Goal: Information Seeking & Learning: Learn about a topic

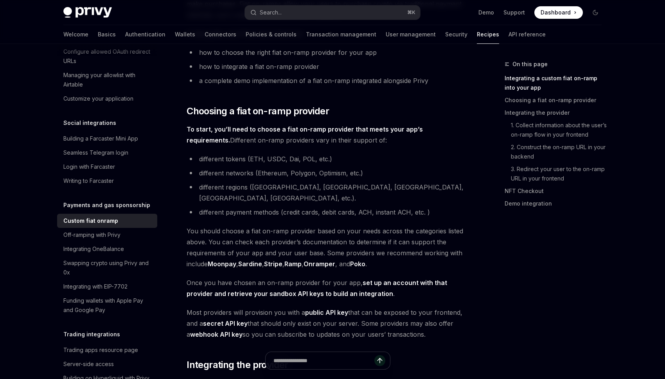
scroll to position [202, 0]
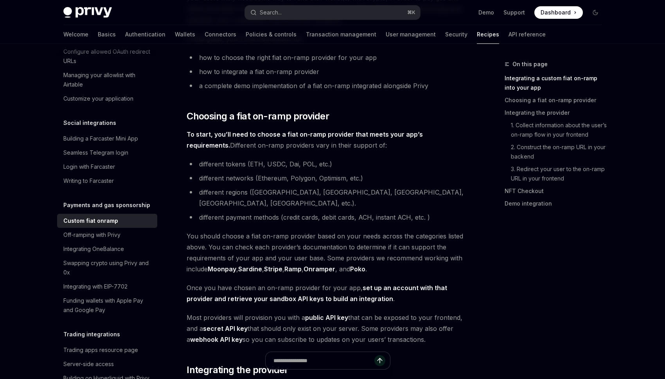
click at [260, 80] on li "a complete demo implementation of a fiat on-ramp integrated alongside Privy" at bounding box center [328, 85] width 282 height 11
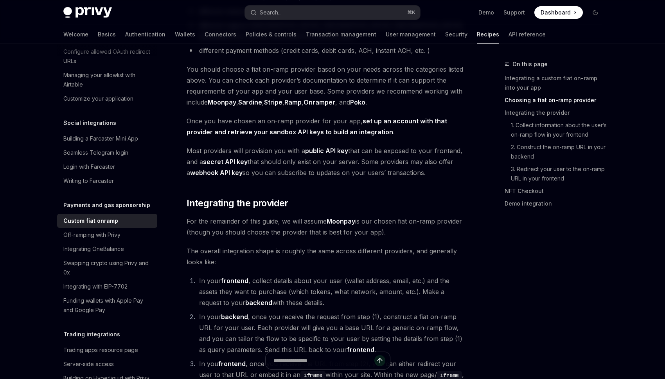
scroll to position [369, 0]
click at [295, 72] on span "You should choose a fiat on-ramp provider based on your needs across the catego…" at bounding box center [328, 85] width 282 height 44
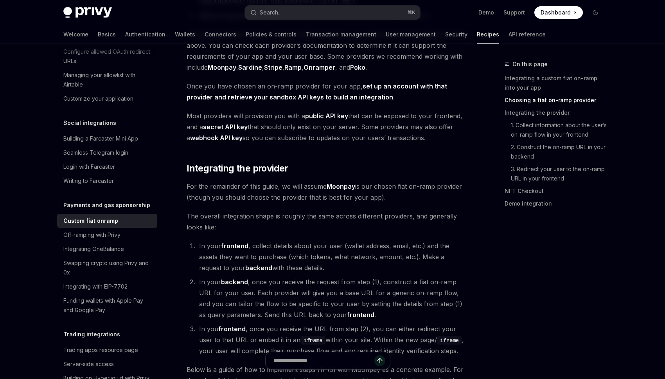
scroll to position [400, 0]
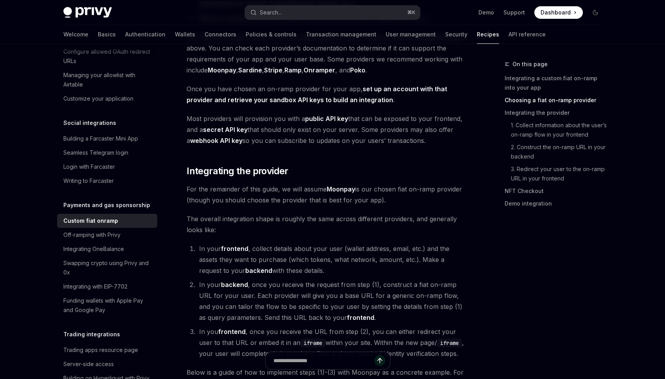
click at [255, 66] on link "Sardine" at bounding box center [250, 70] width 24 height 8
click at [251, 66] on link "Sardine" at bounding box center [250, 70] width 24 height 8
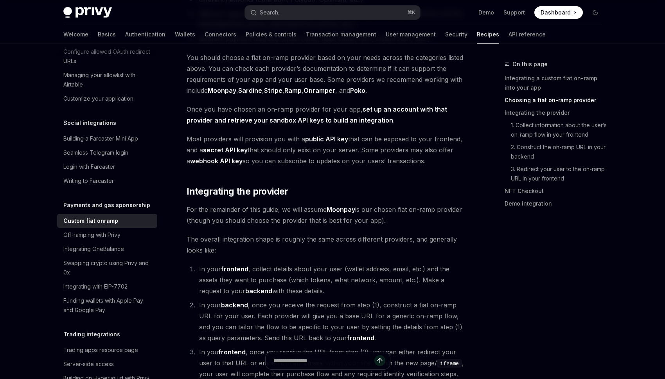
scroll to position [379, 0]
click at [301, 87] on link "Ramp" at bounding box center [292, 91] width 17 height 8
click at [322, 87] on link "Onramper" at bounding box center [320, 91] width 32 height 8
click at [365, 87] on link "Poko" at bounding box center [357, 91] width 15 height 8
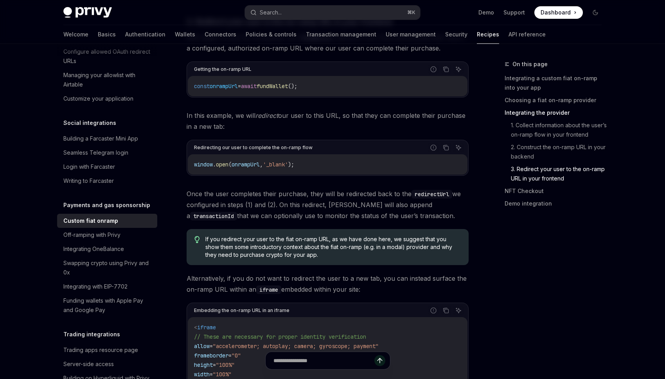
scroll to position [2361, 0]
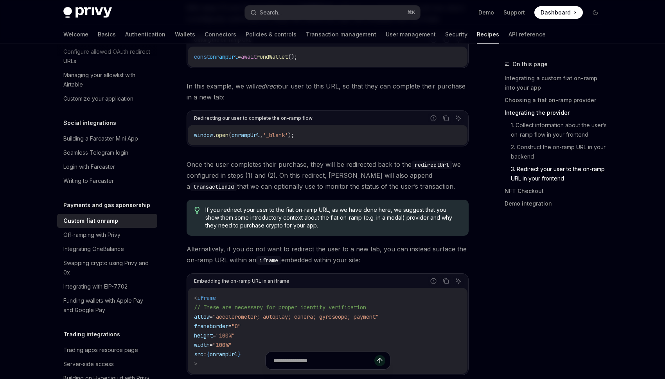
click at [253, 159] on span "Once the user completes their purchase, they will be redirected back to the red…" at bounding box center [328, 175] width 282 height 33
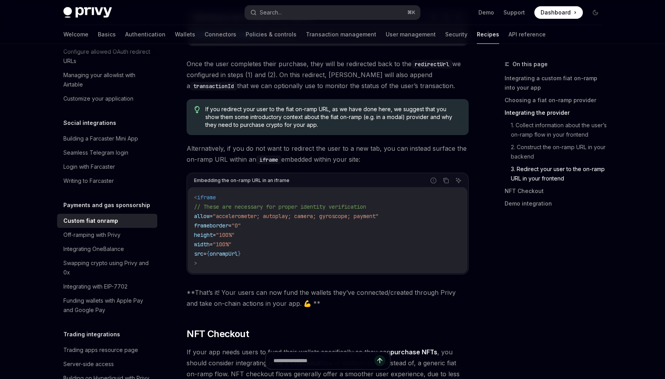
scroll to position [2491, 0]
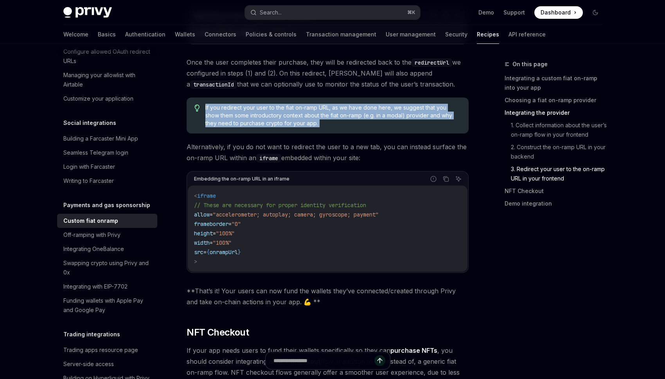
drag, startPoint x: 205, startPoint y: 59, endPoint x: 375, endPoint y: 87, distance: 172.0
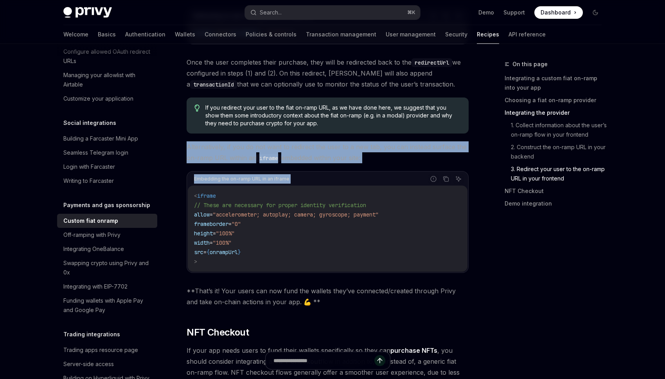
drag, startPoint x: 188, startPoint y: 100, endPoint x: 378, endPoint y: 116, distance: 190.0
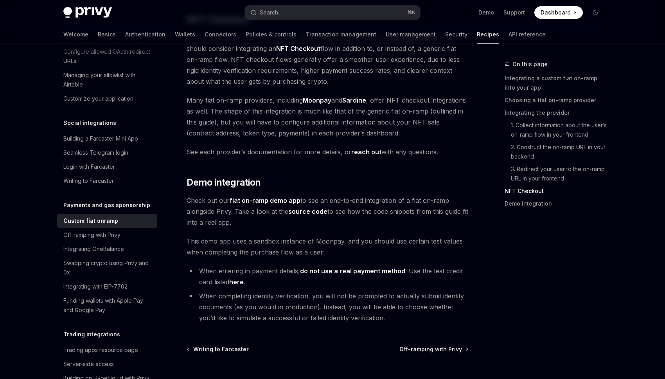
scroll to position [2826, 0]
